Goal: Task Accomplishment & Management: Use online tool/utility

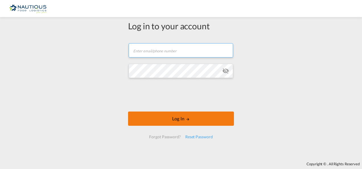
type input "[PERSON_NAME][EMAIL_ADDRESS][PERSON_NAME][DOMAIN_NAME]"
click at [187, 121] on md-icon "LOGIN" at bounding box center [188, 119] width 4 height 4
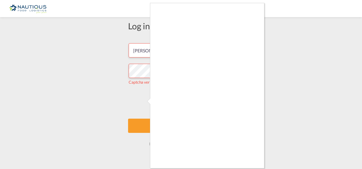
scroll to position [5, 0]
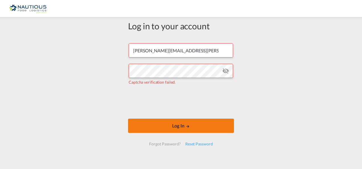
click at [182, 126] on button "Log In" at bounding box center [181, 126] width 106 height 14
